Goal: Task Accomplishment & Management: Use online tool/utility

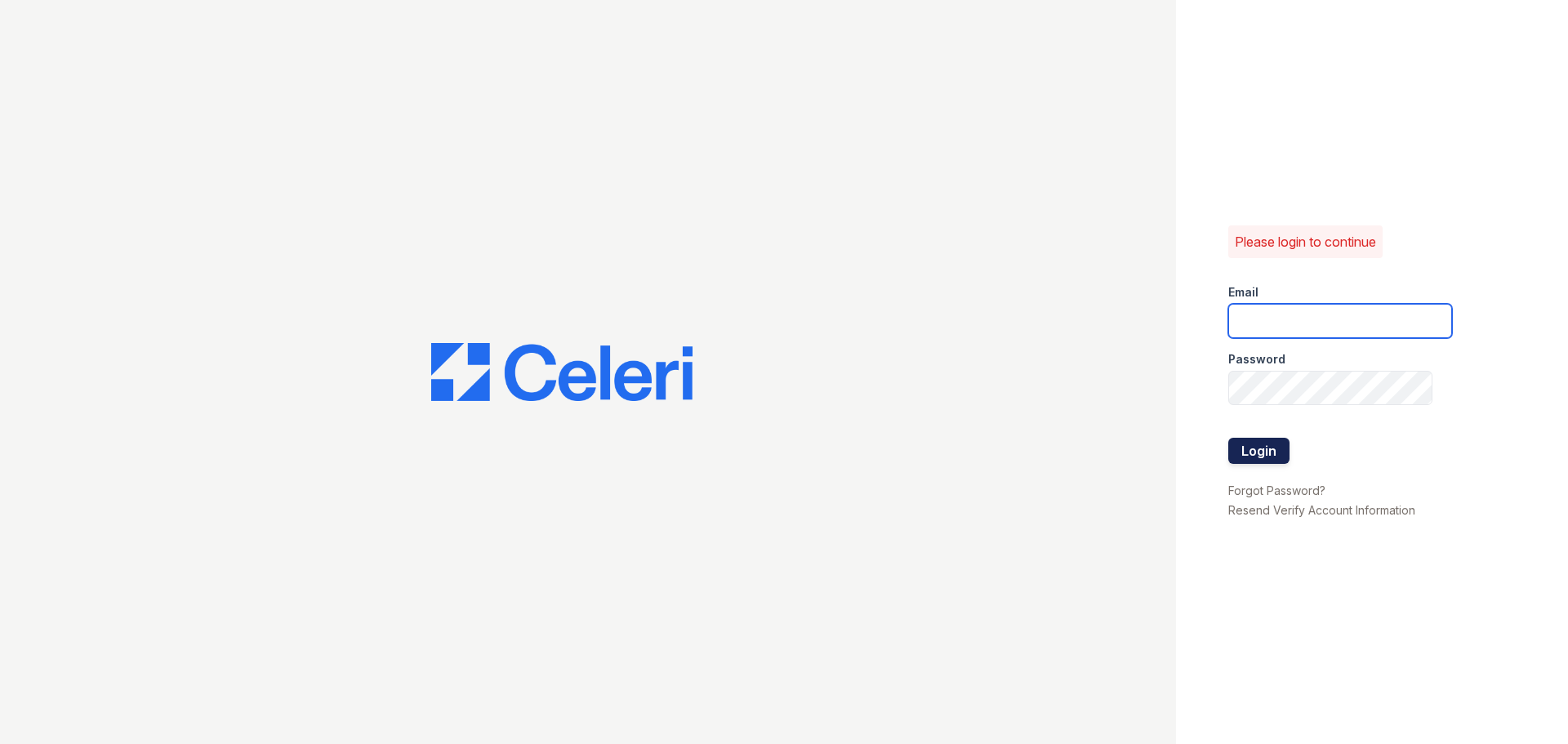
type input "[EMAIL_ADDRESS][DOMAIN_NAME]"
click at [1266, 456] on button "Login" at bounding box center [1259, 450] width 61 height 26
